Goal: Task Accomplishment & Management: Manage account settings

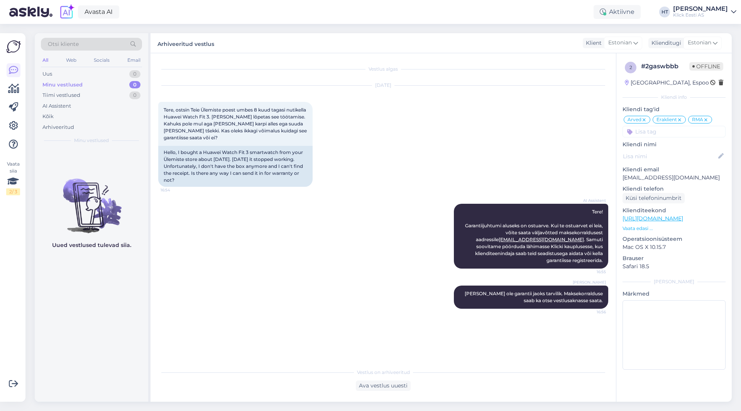
click at [726, 10] on div "[PERSON_NAME]" at bounding box center [700, 9] width 55 height 6
click at [698, 67] on div "Logi välja" at bounding box center [667, 66] width 137 height 14
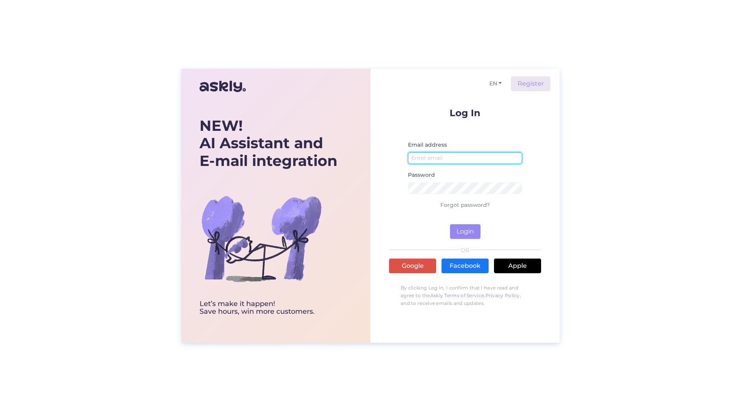
type input "henri.taht@klick.ee"
click at [543, 21] on div "NEW! AI Assistant and E-mail integration Let’s make it happen! Save hours, win …" at bounding box center [370, 205] width 741 height 411
